Goal: Task Accomplishment & Management: Manage account settings

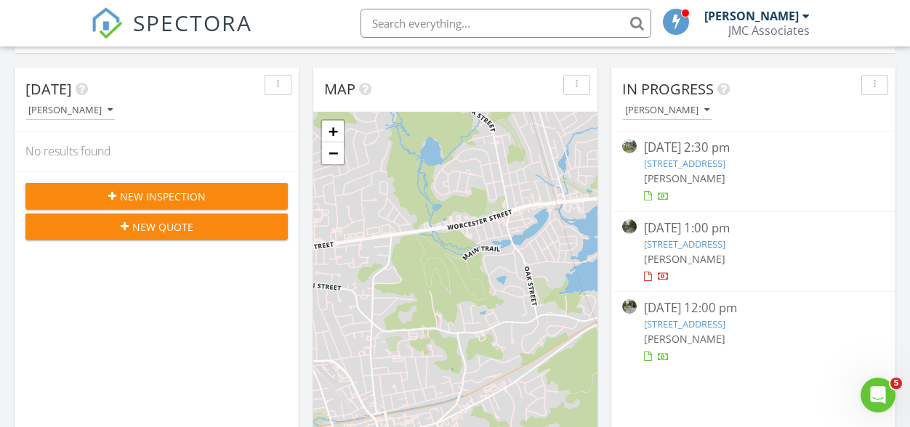
scroll to position [134, 0]
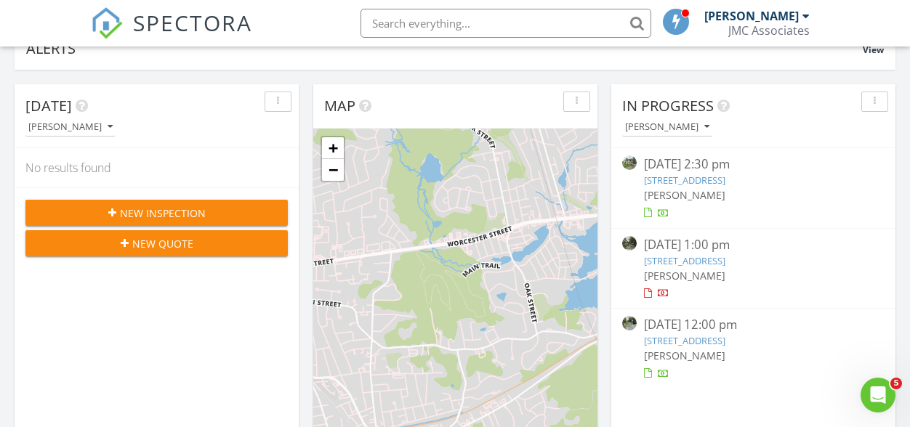
click at [579, 103] on div "button" at bounding box center [577, 102] width 14 height 10
click at [745, 20] on div "[PERSON_NAME]" at bounding box center [751, 16] width 94 height 15
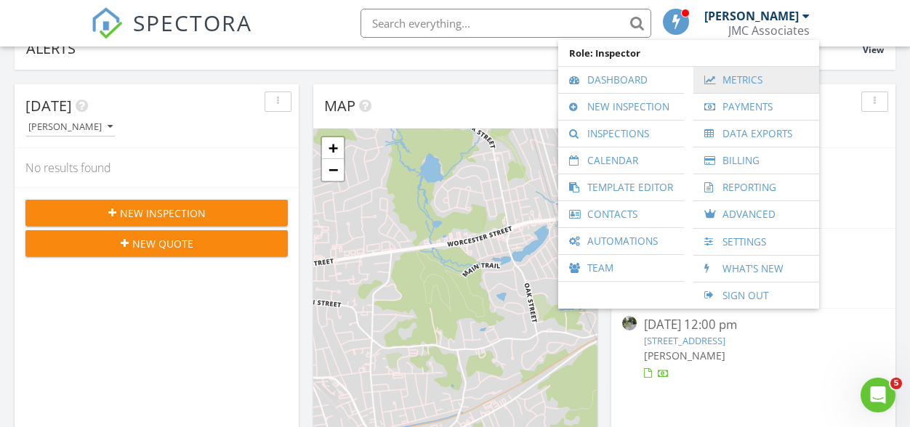
click at [744, 78] on link "Metrics" at bounding box center [756, 80] width 111 height 26
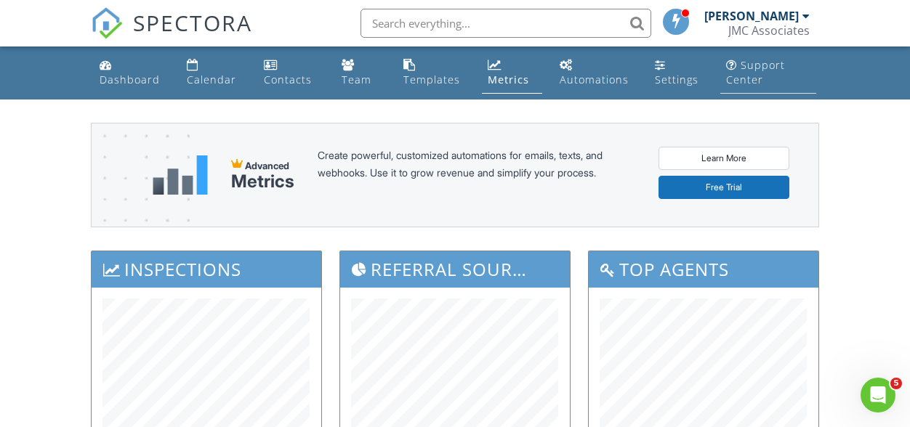
click at [762, 66] on div "Support Center" at bounding box center [755, 72] width 59 height 28
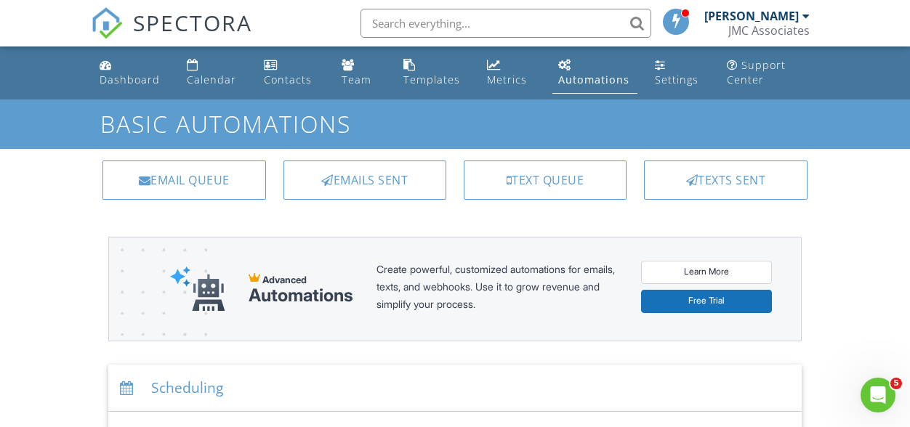
click at [796, 20] on div "[PERSON_NAME]" at bounding box center [751, 16] width 94 height 15
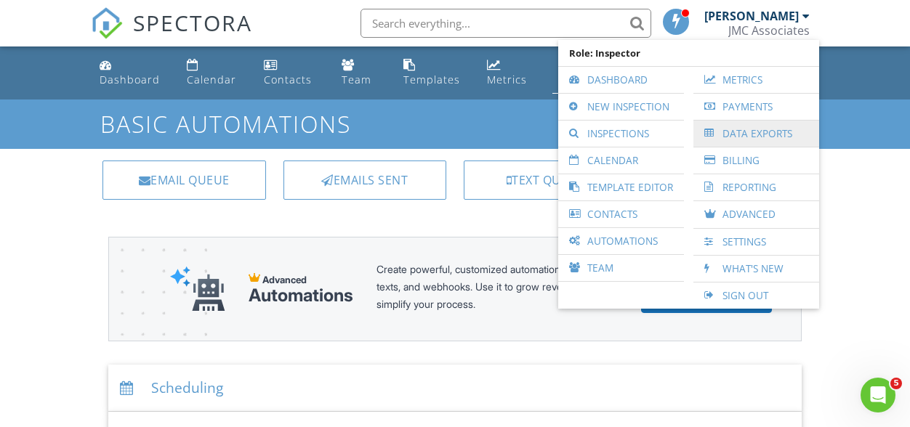
click at [772, 131] on link "Data Exports" at bounding box center [756, 134] width 111 height 26
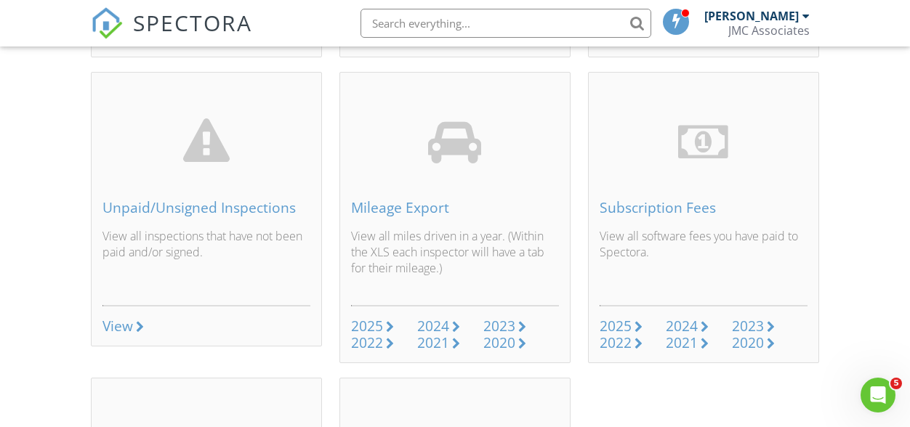
scroll to position [426, 0]
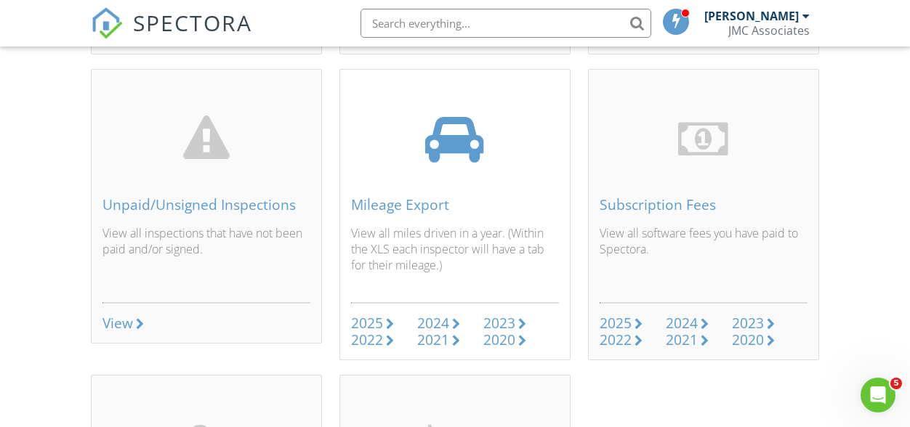
click at [442, 321] on div "2024" at bounding box center [433, 323] width 32 height 20
click at [445, 323] on div "2024" at bounding box center [433, 323] width 32 height 20
